Goal: Information Seeking & Learning: Learn about a topic

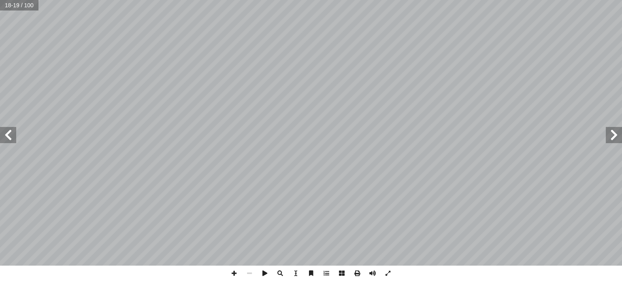
click at [614, 134] on span at bounding box center [613, 135] width 16 height 16
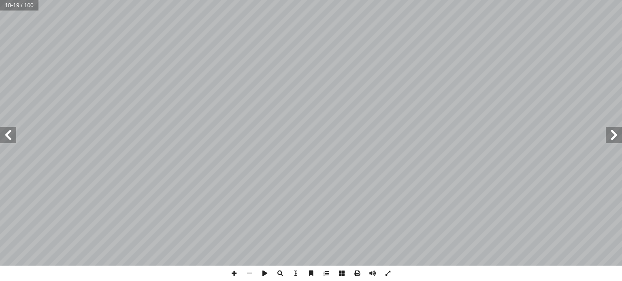
click at [614, 134] on span at bounding box center [613, 135] width 16 height 16
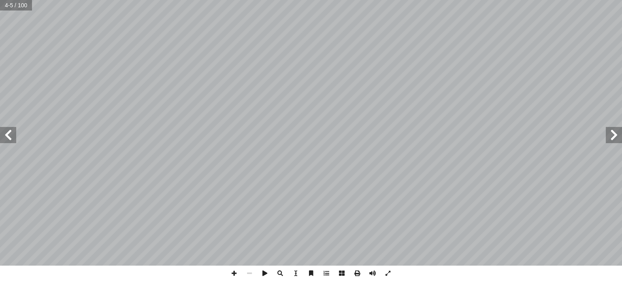
click at [10, 136] on span at bounding box center [8, 135] width 16 height 16
click at [234, 277] on span at bounding box center [233, 273] width 15 height 15
click at [10, 138] on span at bounding box center [8, 135] width 16 height 16
click at [12, 137] on span at bounding box center [8, 135] width 16 height 16
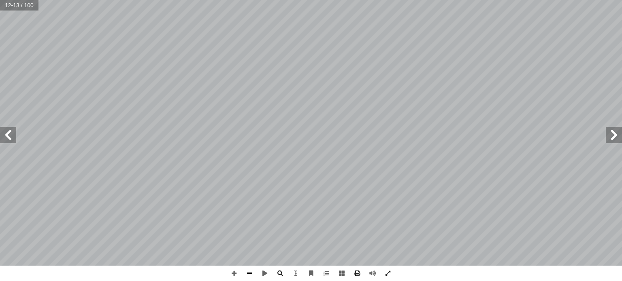
click at [249, 272] on span at bounding box center [249, 273] width 15 height 15
click at [5, 134] on span at bounding box center [8, 135] width 16 height 16
click at [7, 137] on span at bounding box center [8, 135] width 16 height 16
click at [7, 135] on span at bounding box center [8, 135] width 16 height 16
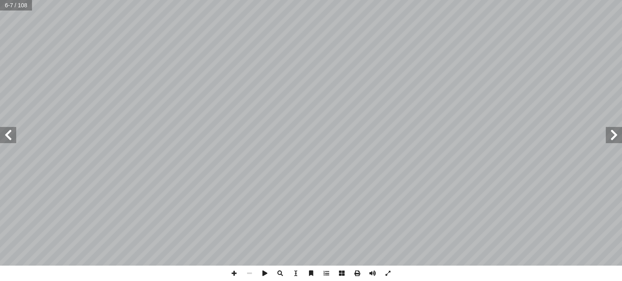
click at [7, 135] on span at bounding box center [8, 135] width 16 height 16
click at [617, 136] on span at bounding box center [613, 135] width 16 height 16
